Goal: Navigation & Orientation: Find specific page/section

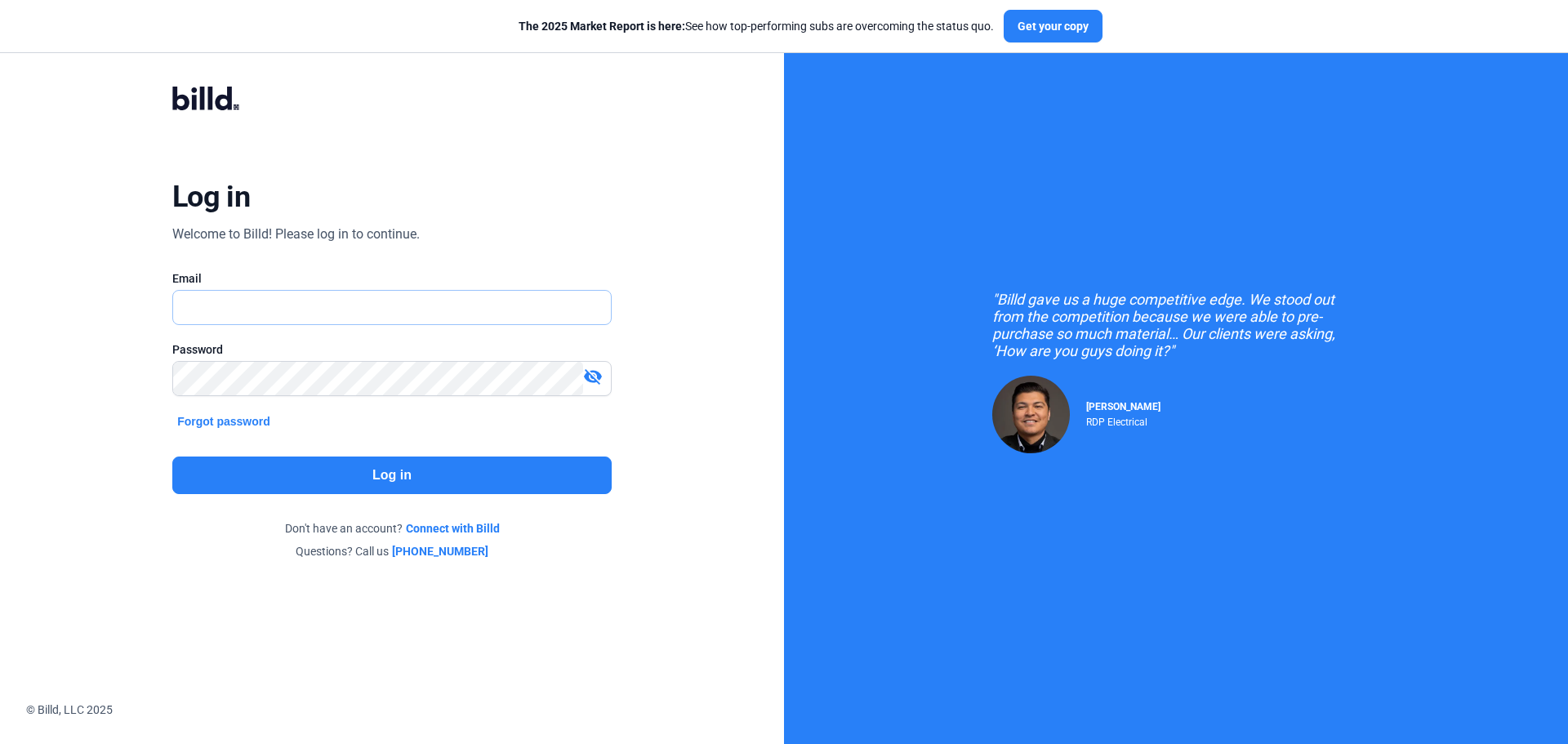
click at [255, 299] on input "text" at bounding box center [392, 307] width 437 height 34
type input "[EMAIL_ADDRESS][DOMAIN_NAME]"
click at [351, 469] on button "Log in" at bounding box center [392, 476] width 439 height 37
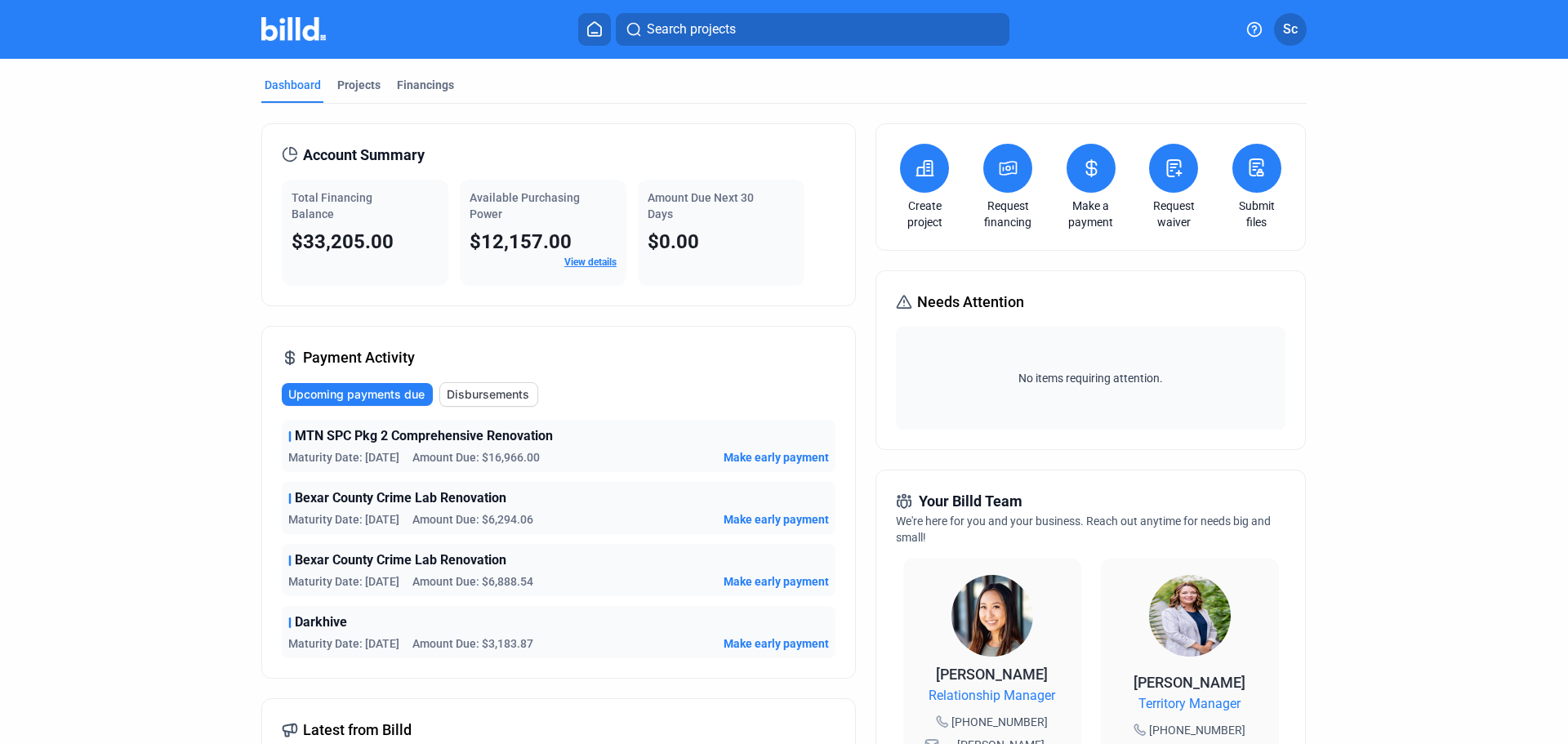
click at [348, 89] on div "Projects" at bounding box center [359, 85] width 43 height 16
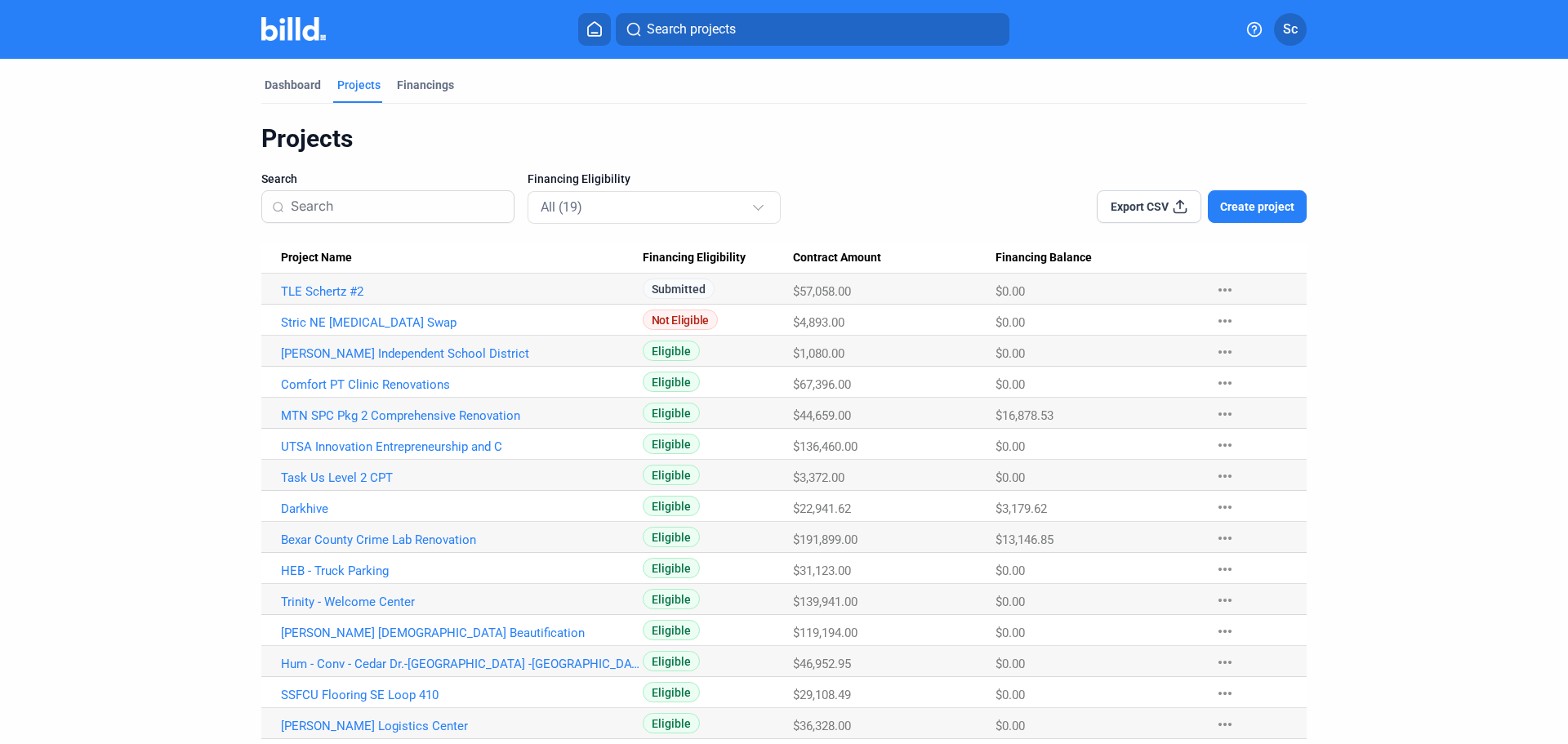
click at [423, 79] on div "Financings" at bounding box center [425, 85] width 58 height 16
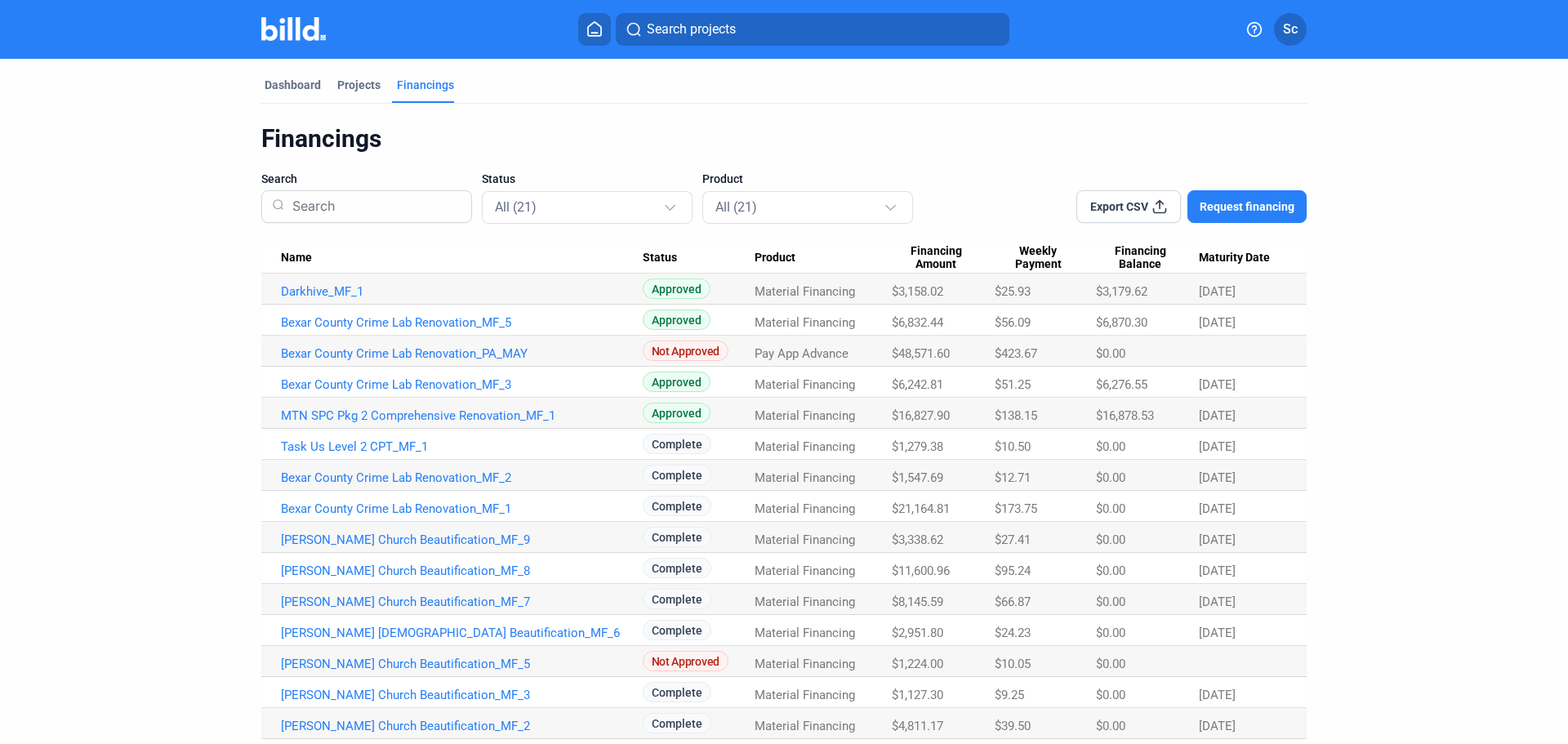
click at [289, 94] on div "Dashboard" at bounding box center [292, 90] width 63 height 27
